Goal: Information Seeking & Learning: Learn about a topic

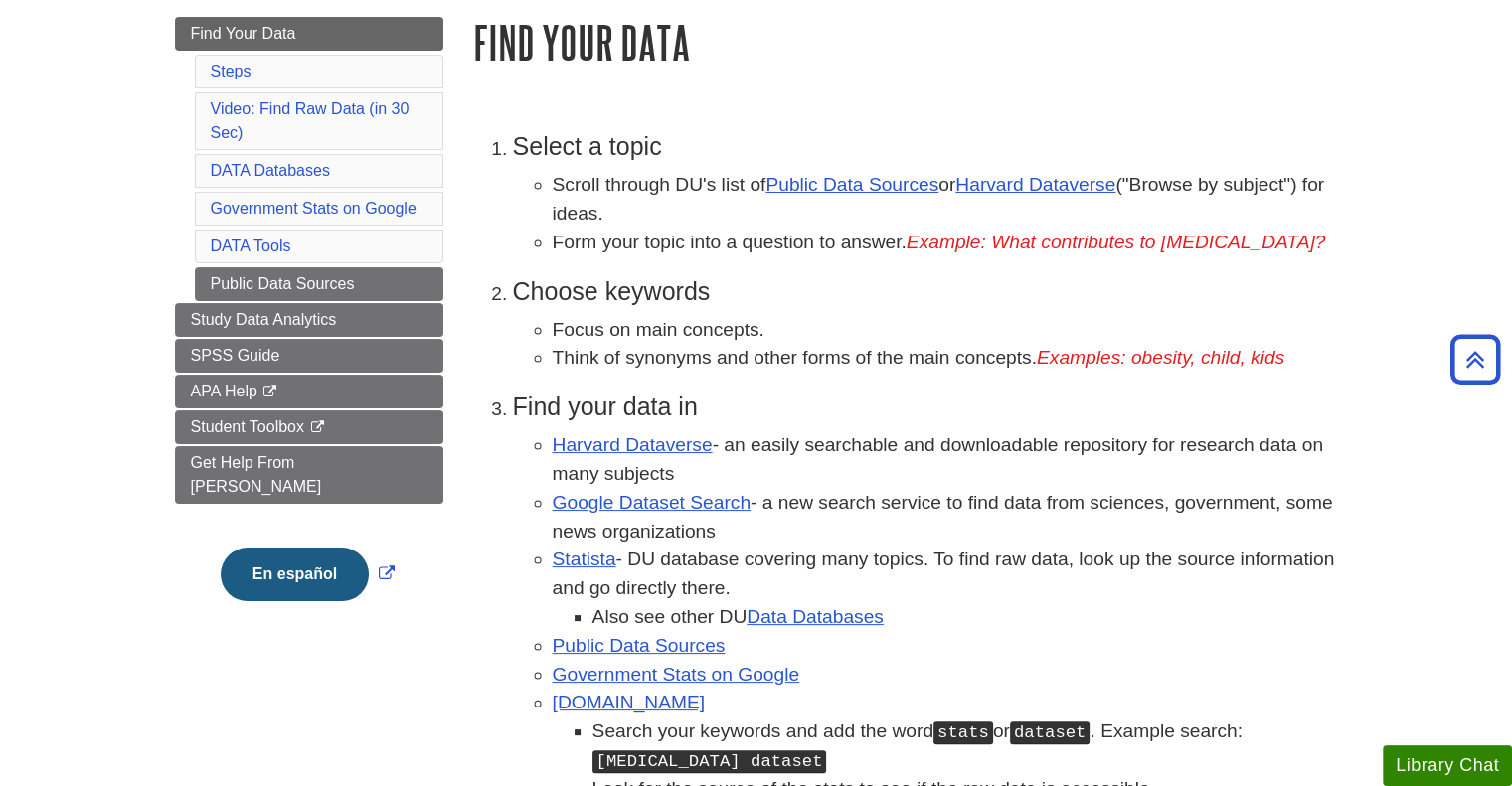
scroll to position [257, 0]
drag, startPoint x: 493, startPoint y: 150, endPoint x: 634, endPoint y: 218, distance: 156.5
click at [634, 218] on li "Select a topic Scroll through DU's list of Public Data Sources or Harvard Datav…" at bounding box center [925, 195] width 825 height 124
click at [585, 180] on li "Scroll through DU's list of Public Data Sources or Harvard Dataverse ("Browse b…" at bounding box center [945, 201] width 785 height 58
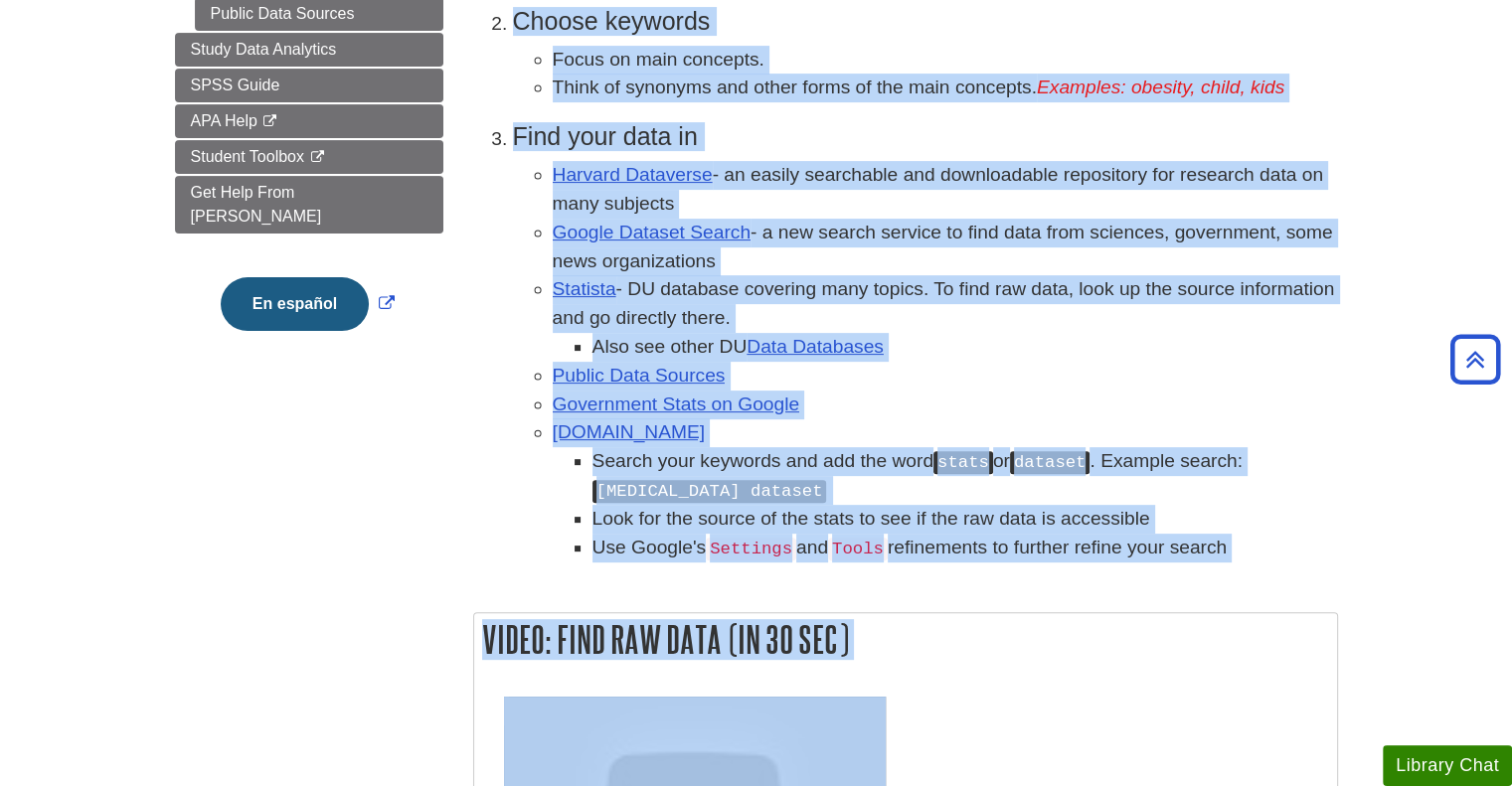
scroll to position [615, 0]
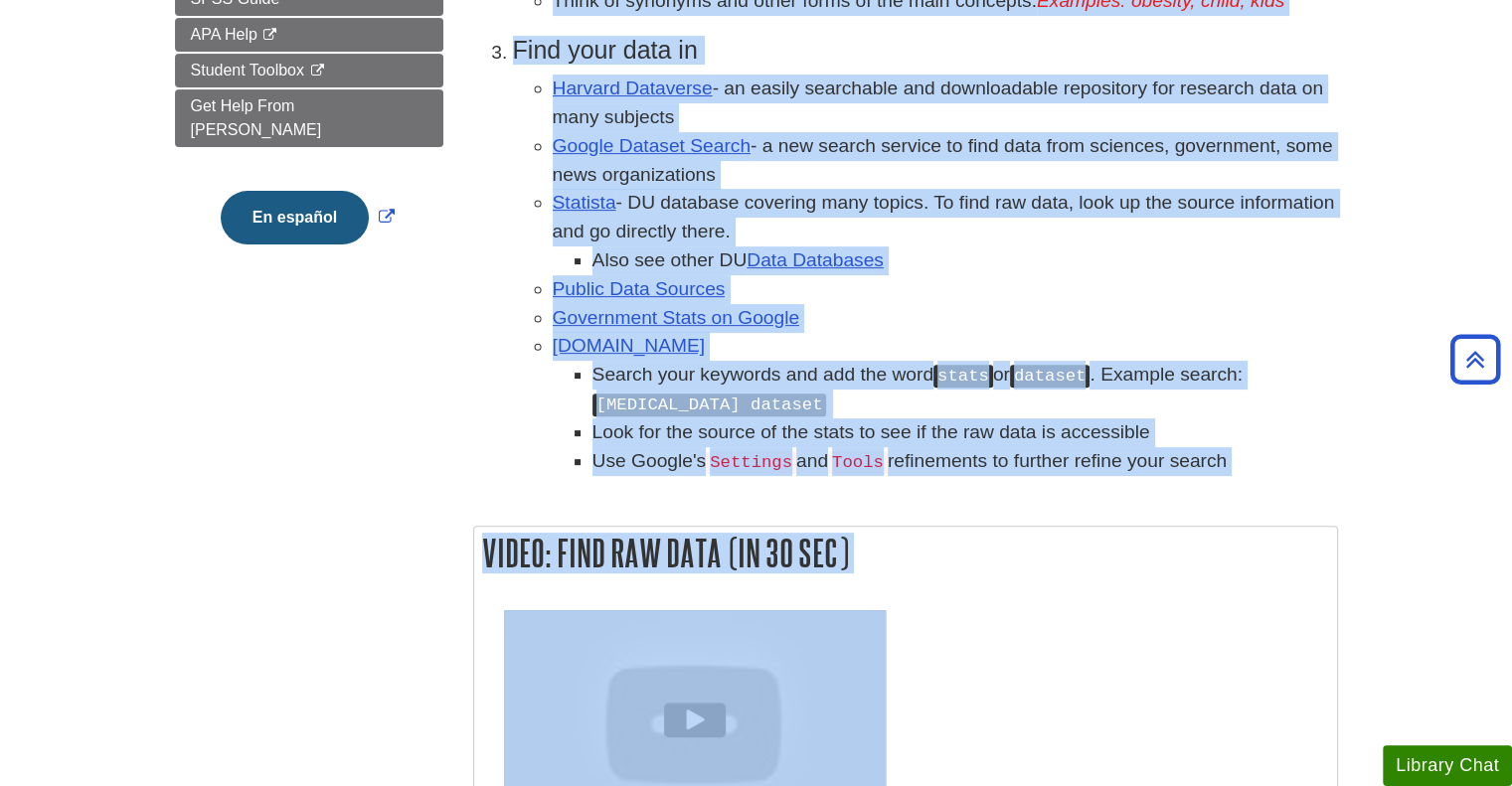
drag, startPoint x: 515, startPoint y: 151, endPoint x: 1249, endPoint y: 466, distance: 798.4
click at [1249, 466] on ol "Select a topic Scroll through DU's list of Public Data Sources or Harvard Datav…" at bounding box center [905, 125] width 865 height 701
copy ol "Select a topic Scroll through DU's list of Public Data Sources or Harvard Datav…"
